Goal: Task Accomplishment & Management: Use online tool/utility

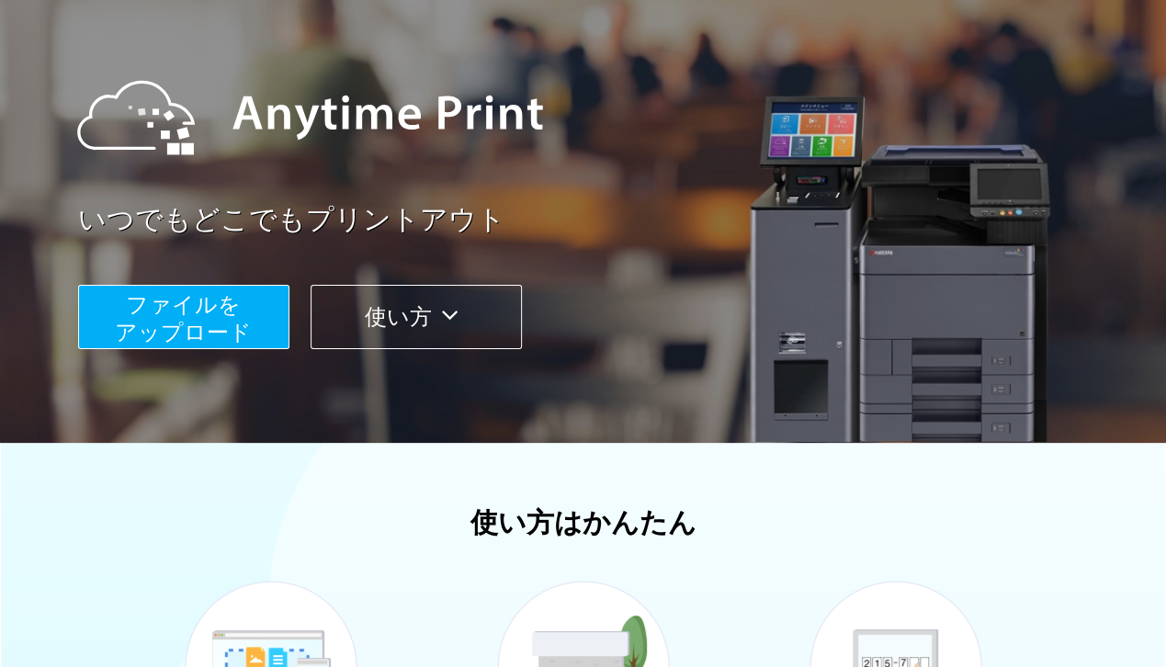
scroll to position [153, 0]
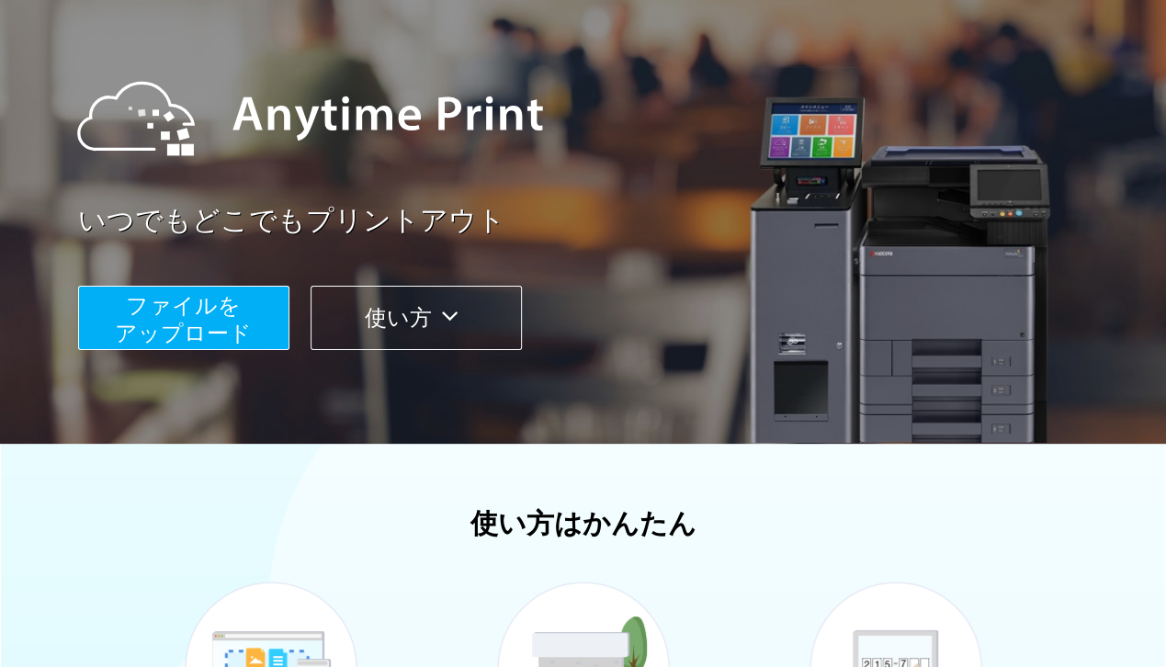
click at [230, 316] on span "ファイルを ​​アップロード" at bounding box center [183, 319] width 137 height 52
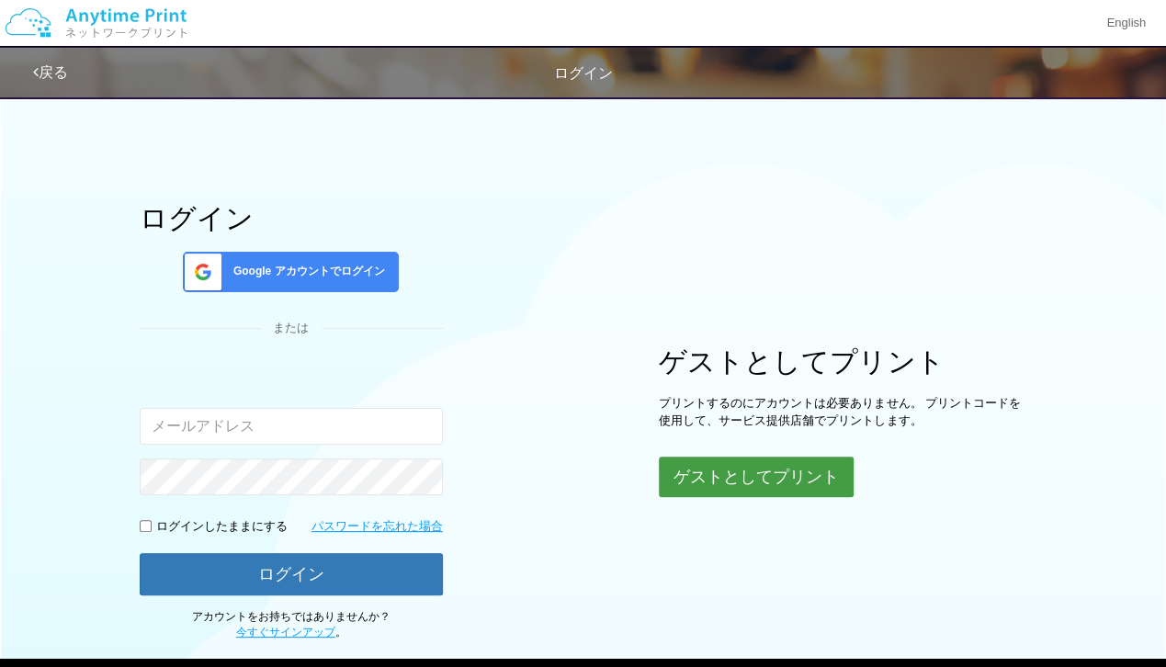
click at [683, 477] on button "ゲストとしてプリント" at bounding box center [756, 477] width 195 height 40
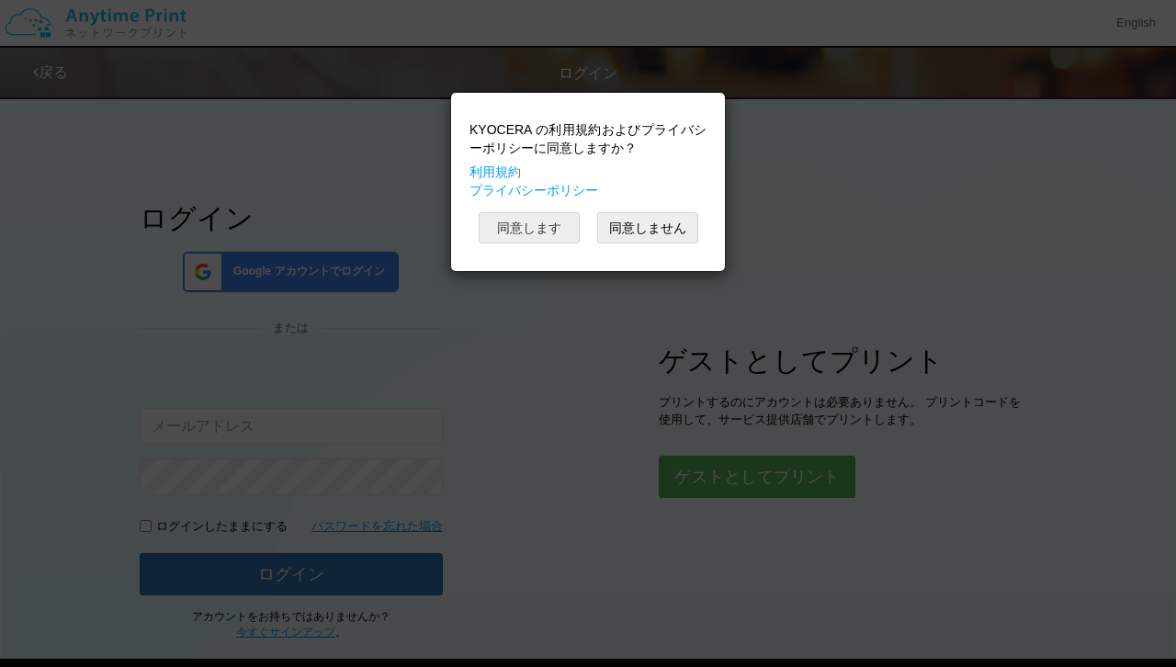
click at [558, 226] on button "同意します" at bounding box center [529, 227] width 101 height 31
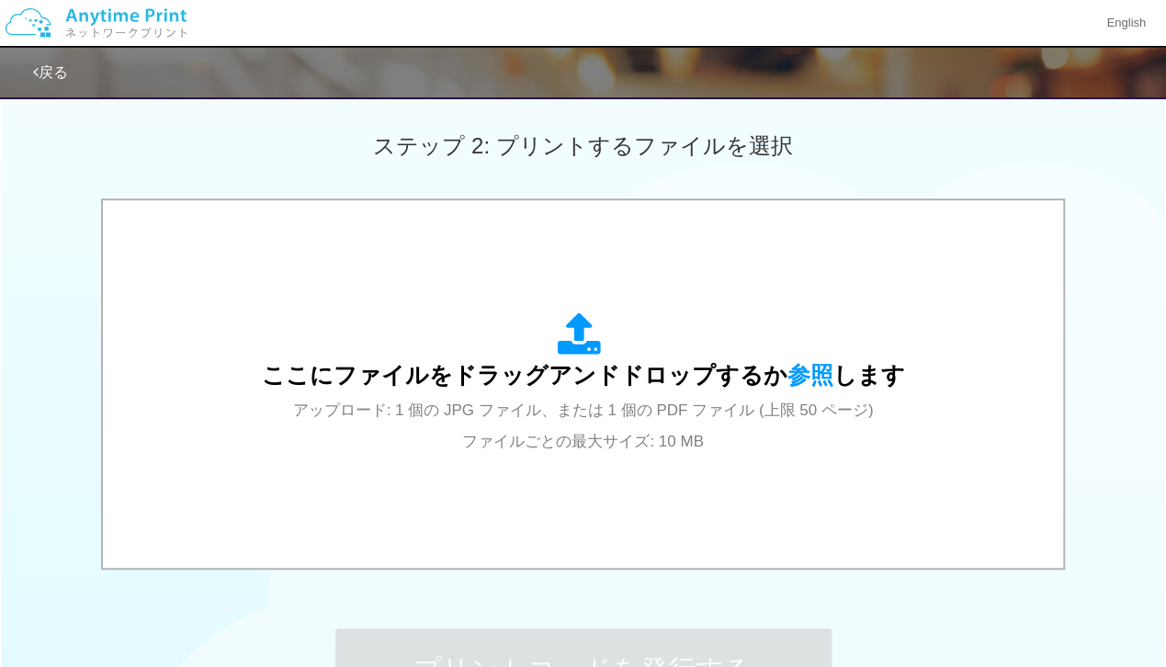
scroll to position [500, 0]
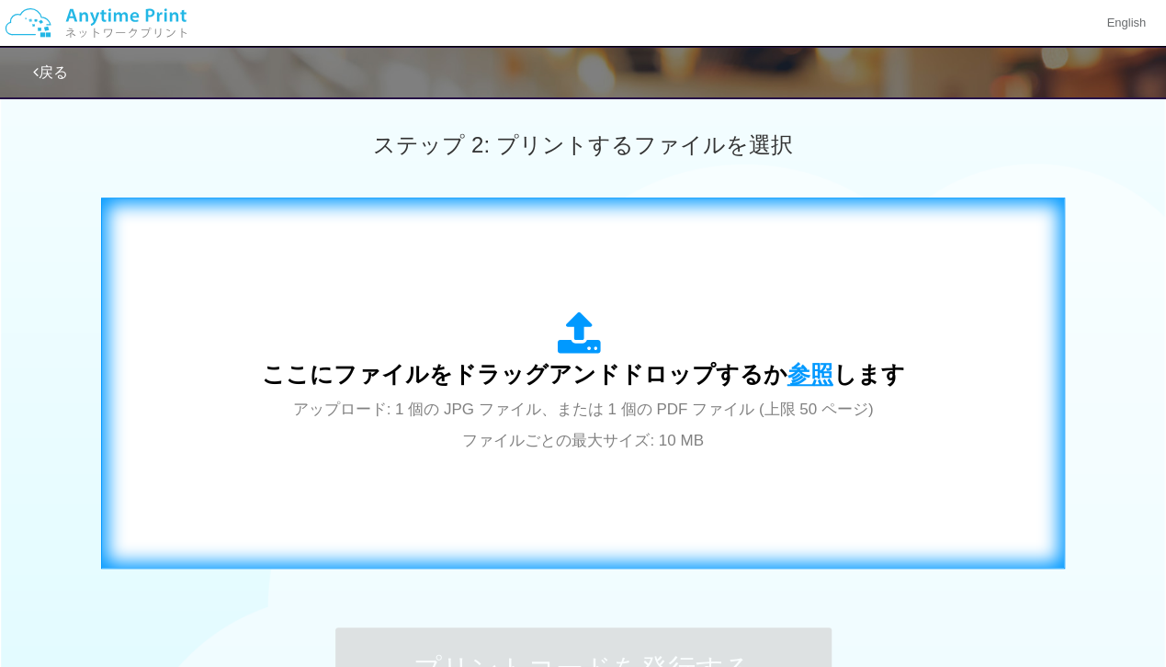
click at [791, 371] on span "参照" at bounding box center [810, 374] width 46 height 26
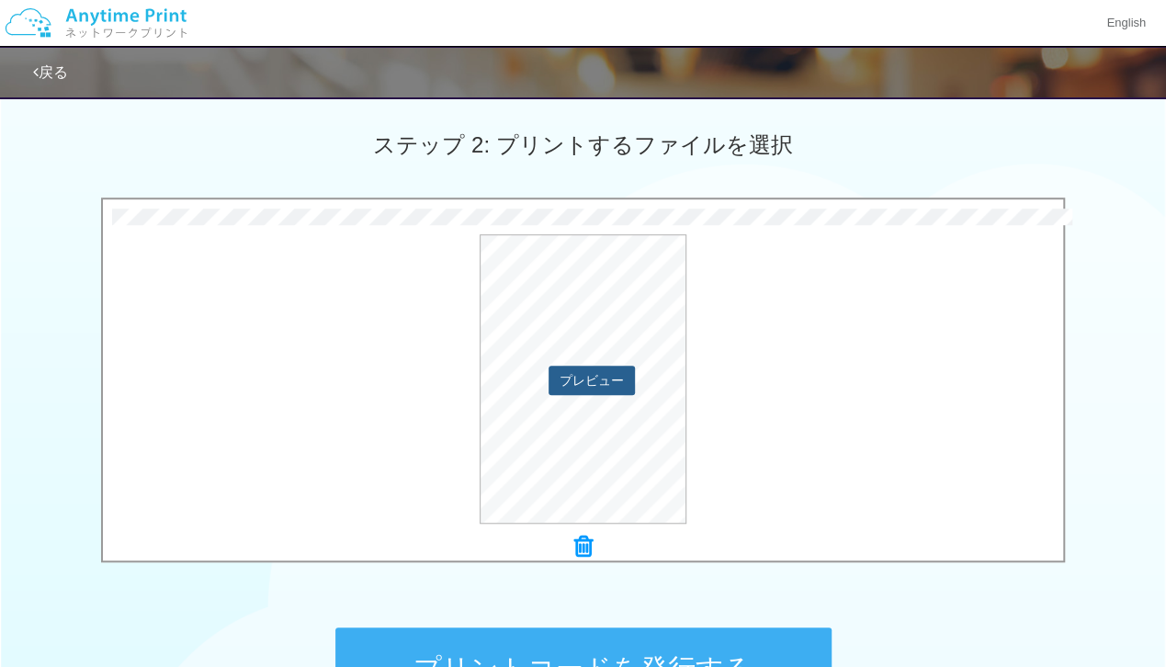
click at [601, 385] on button "プレビュー" at bounding box center [591, 380] width 86 height 29
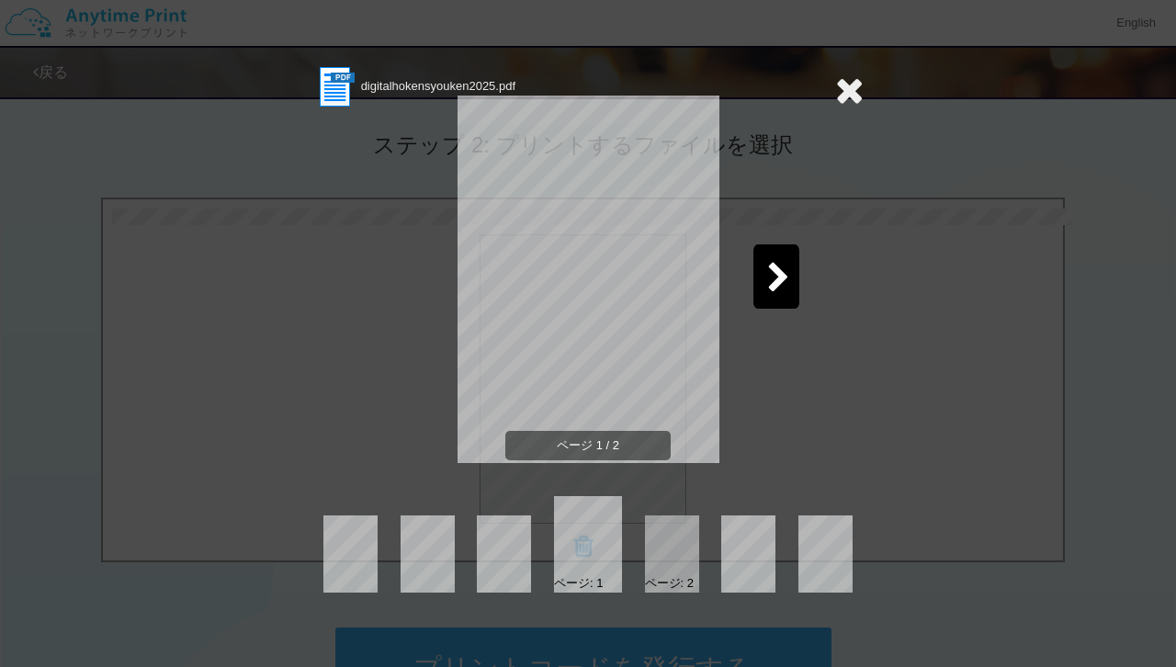
click at [769, 287] on icon at bounding box center [778, 279] width 23 height 32
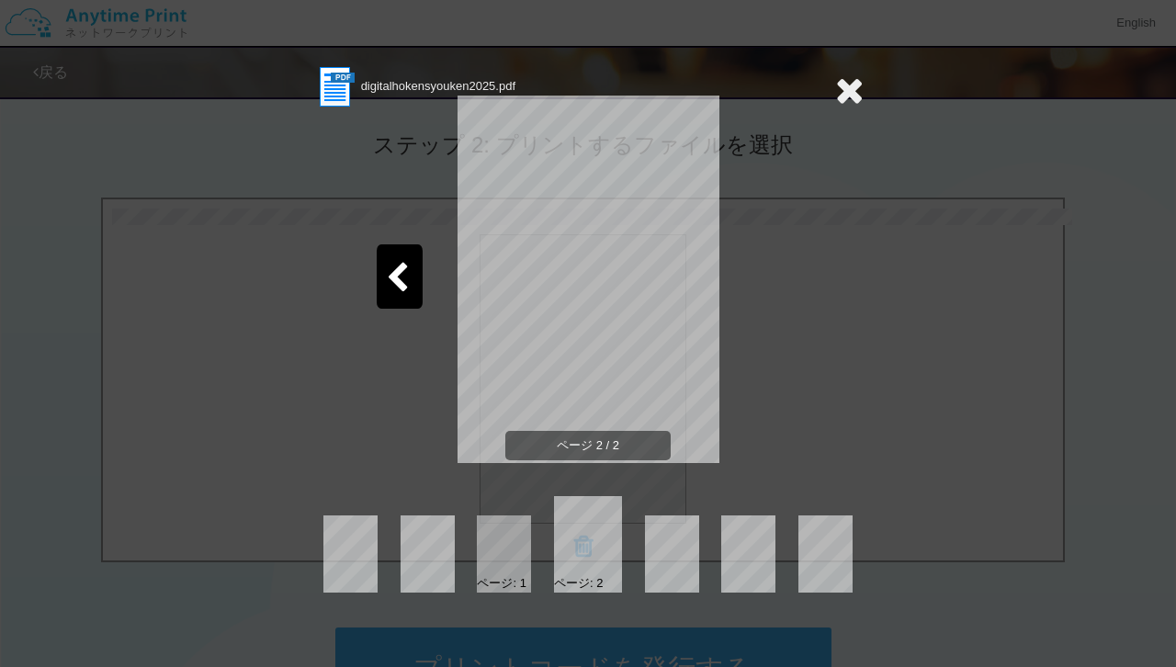
click at [396, 281] on icon at bounding box center [397, 279] width 23 height 32
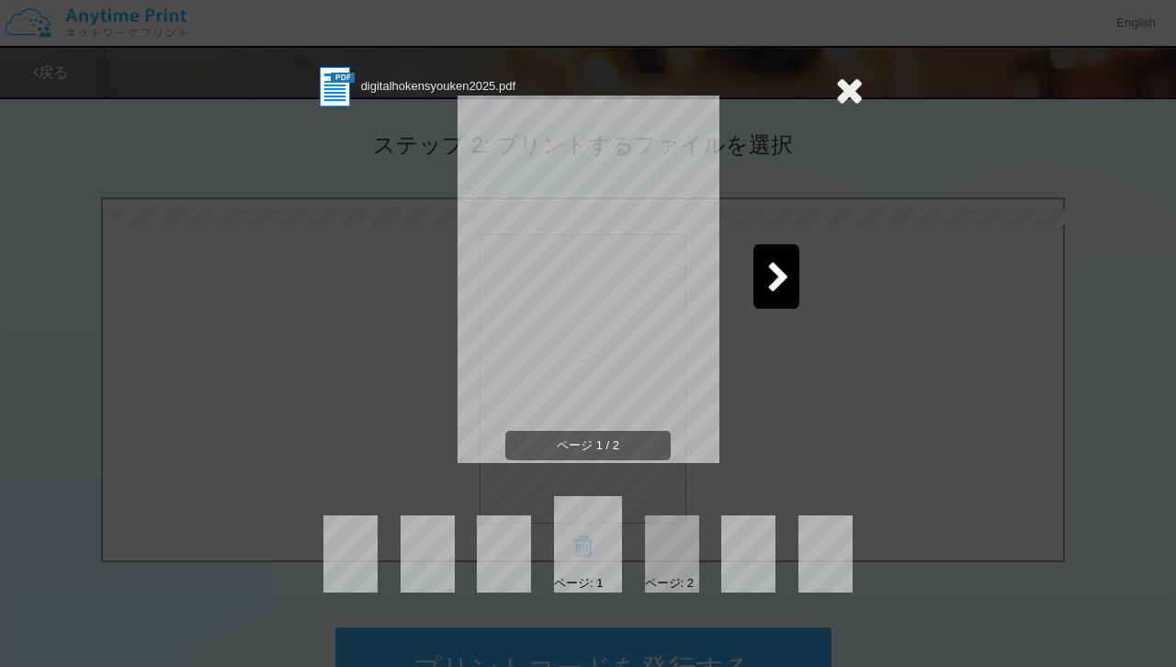
click at [851, 89] on icon at bounding box center [849, 90] width 28 height 37
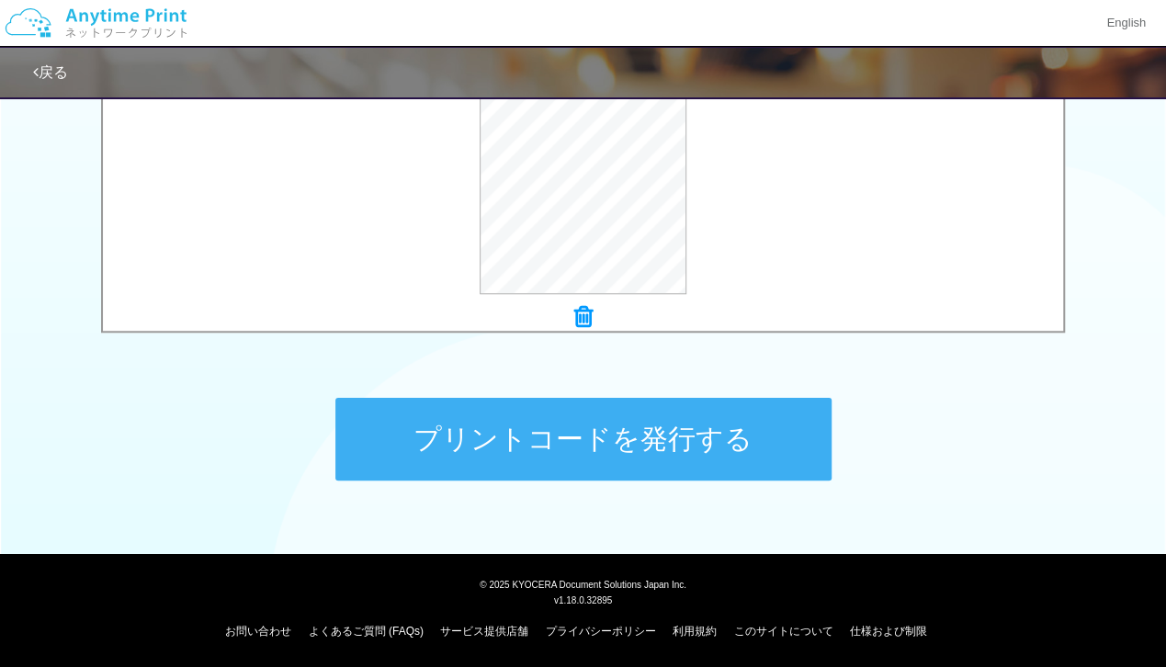
scroll to position [729, 0]
click at [513, 456] on button "プリントコードを発行する" at bounding box center [583, 439] width 496 height 83
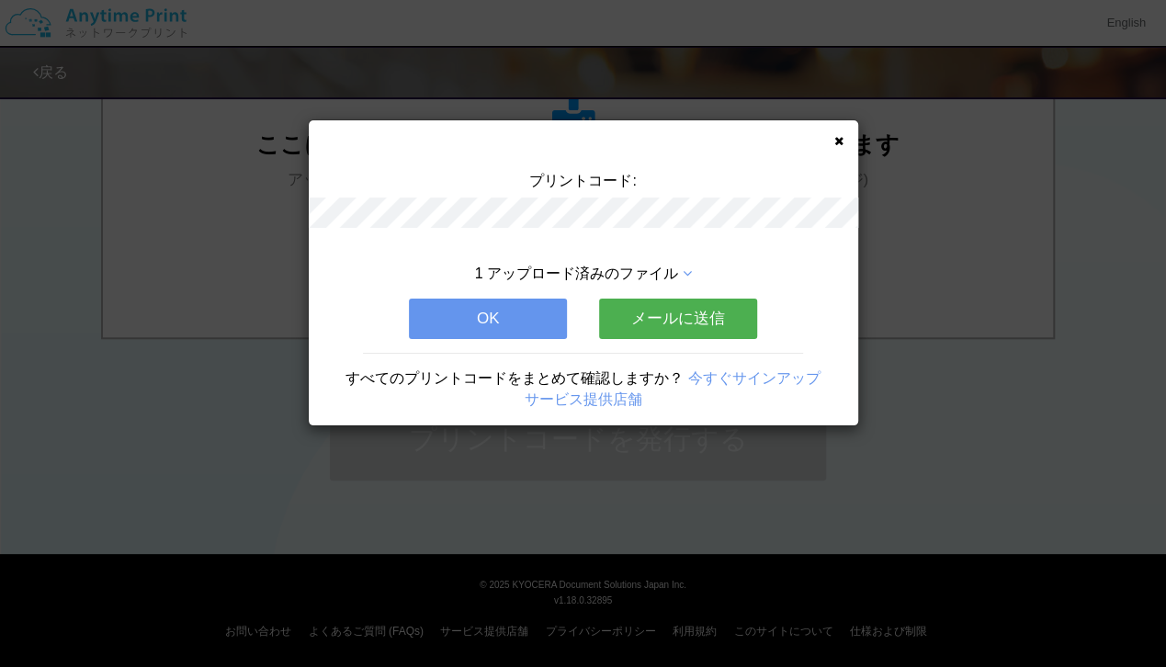
scroll to position [0, 0]
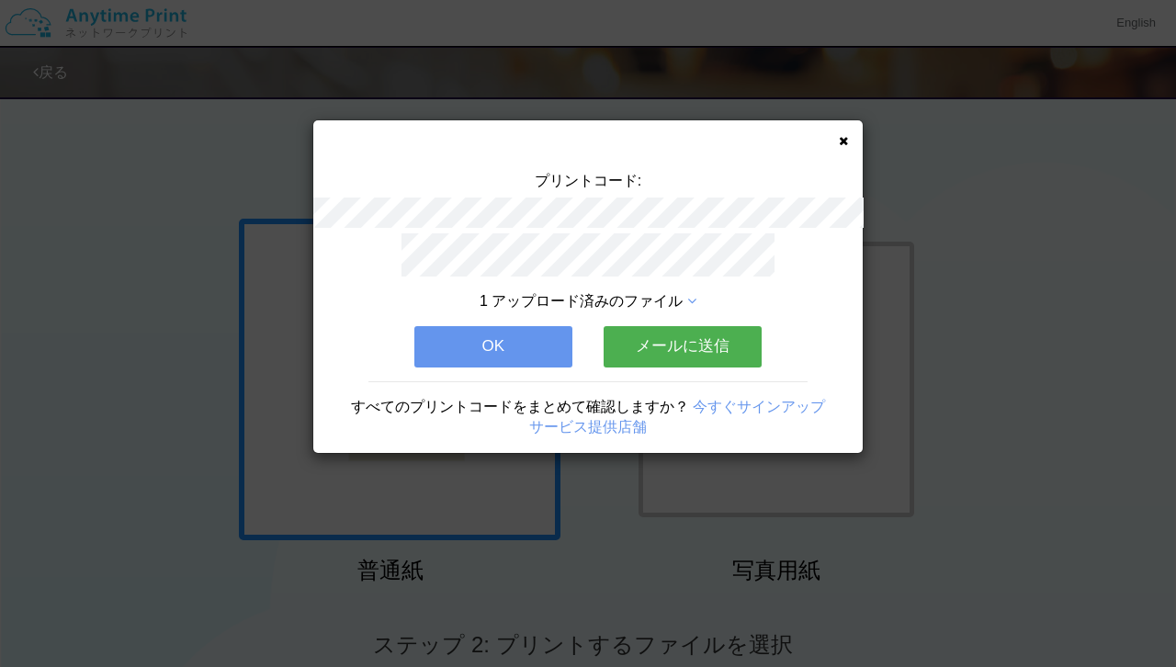
click at [841, 140] on icon at bounding box center [843, 141] width 9 height 12
